Goal: Navigation & Orientation: Find specific page/section

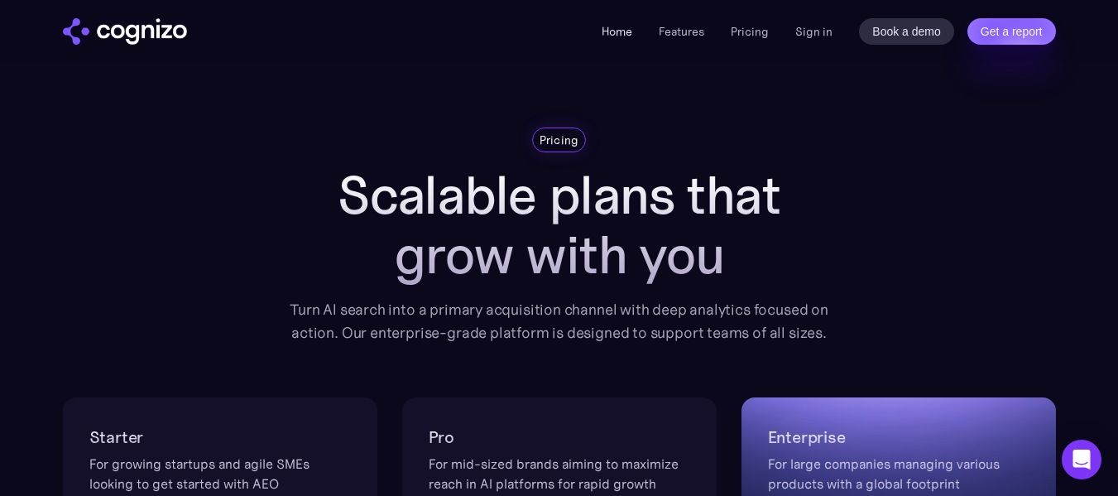
click at [623, 31] on link "Home" at bounding box center [617, 31] width 31 height 15
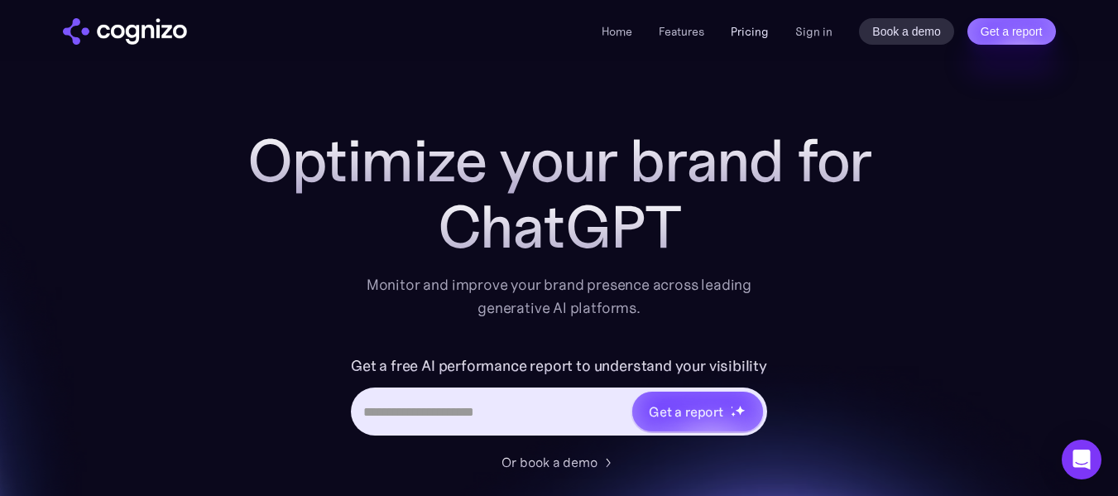
click at [742, 26] on link "Pricing" at bounding box center [750, 31] width 38 height 15
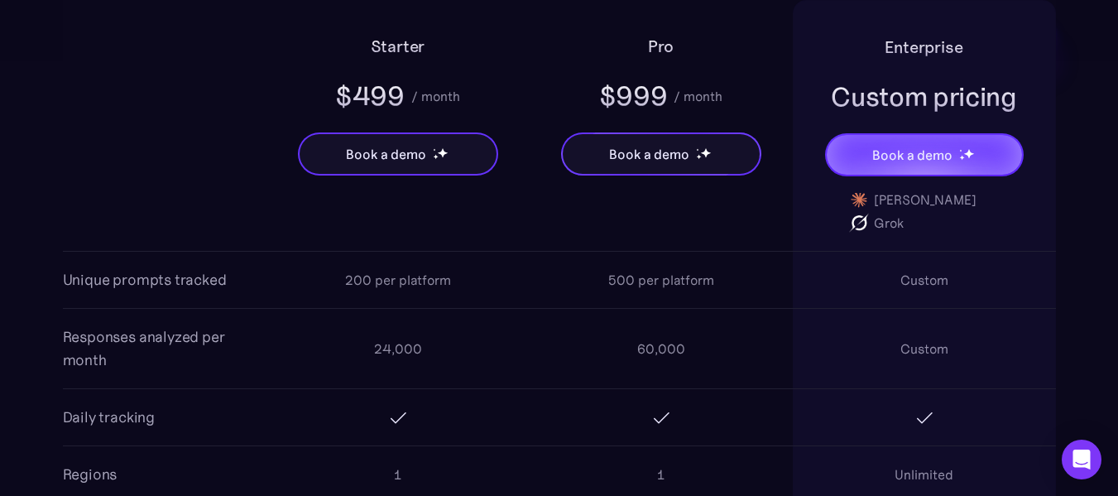
scroll to position [1490, 0]
